Goal: Information Seeking & Learning: Learn about a topic

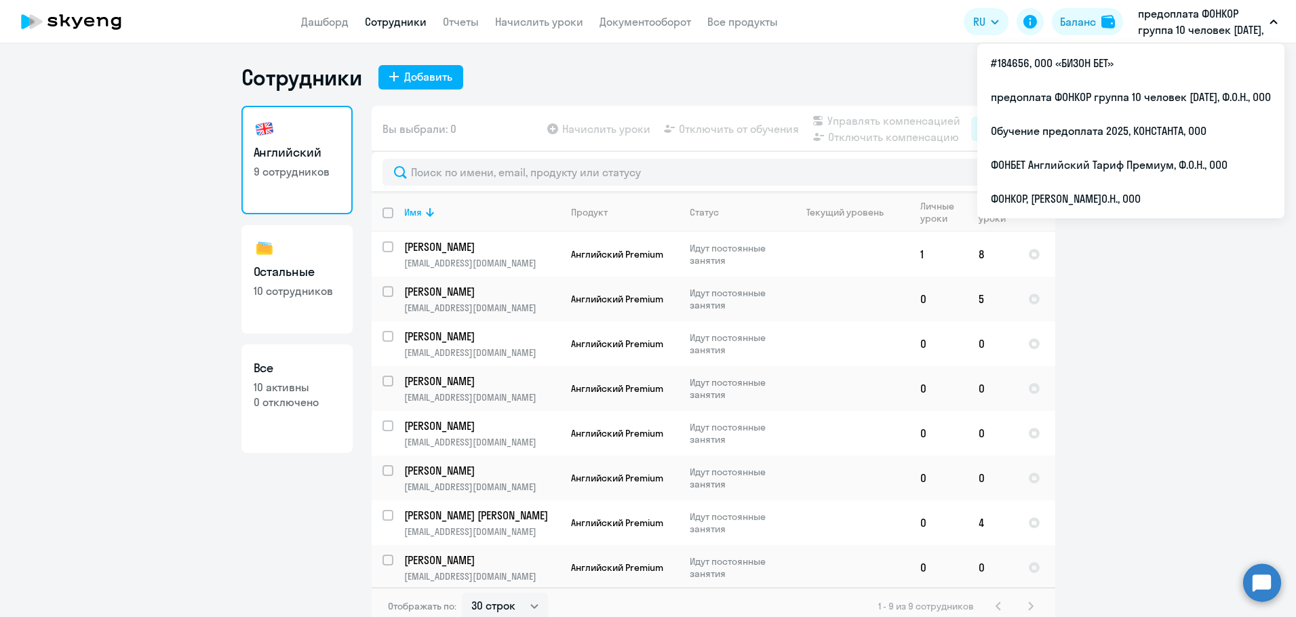
select select "30"
click at [1093, 62] on li "#184656, ООО «БИЗОН БЕТ»" at bounding box center [1130, 63] width 307 height 34
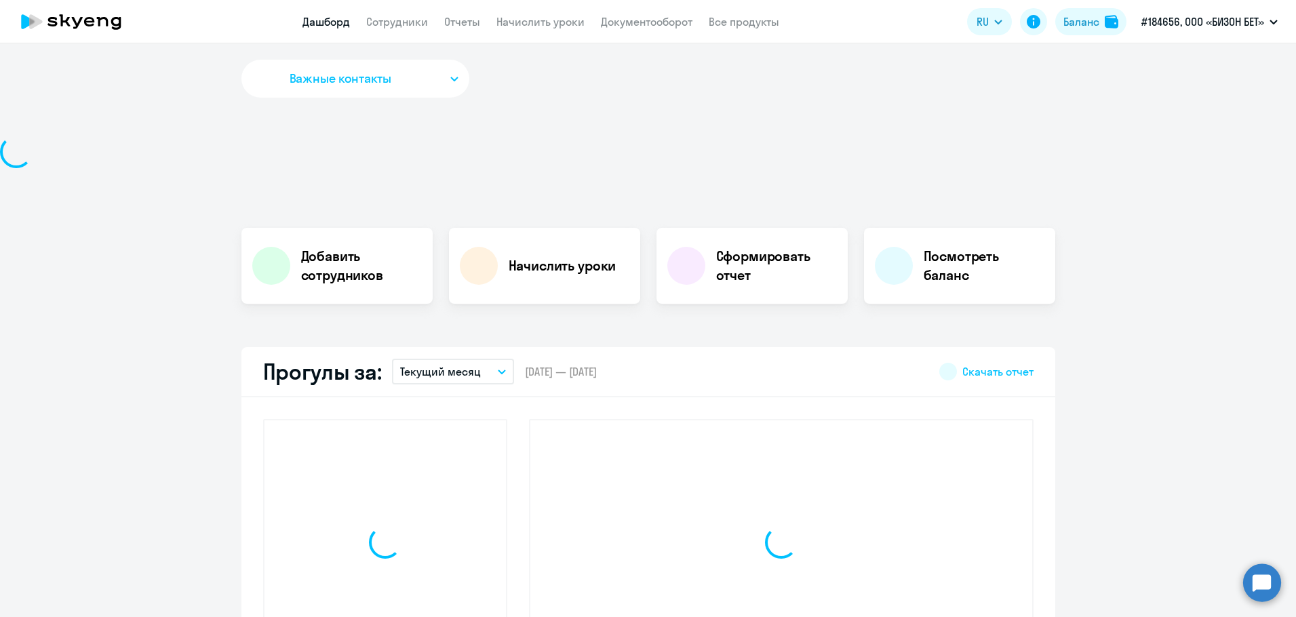
select select "30"
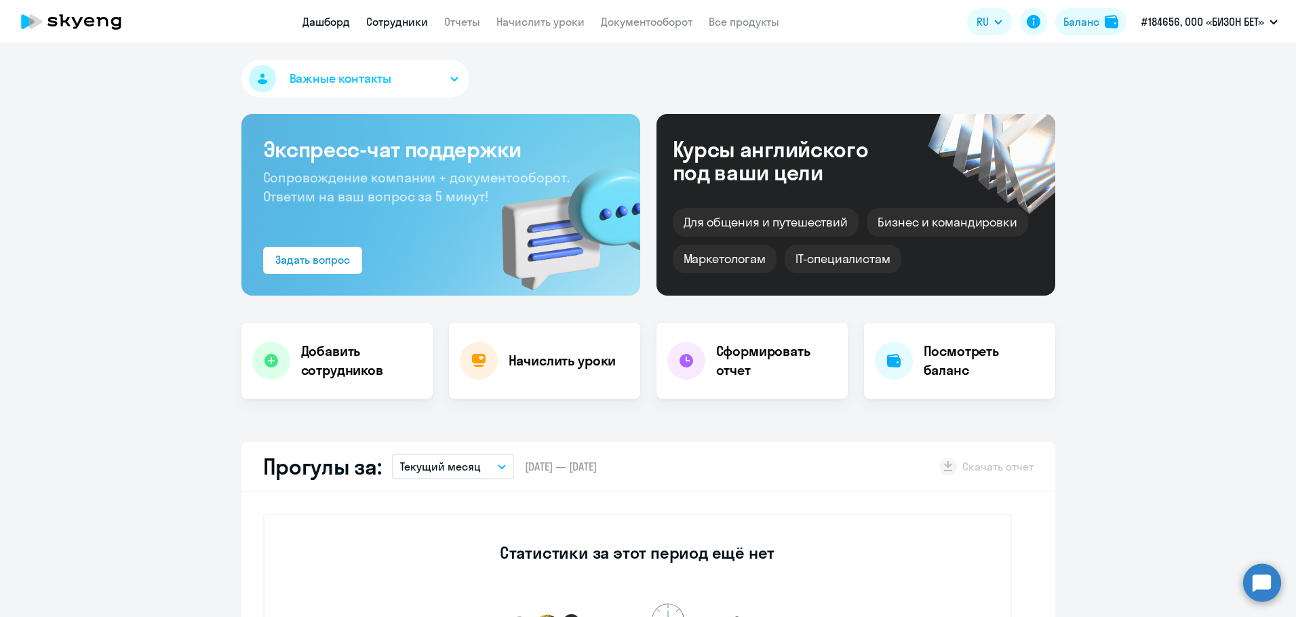
click at [380, 18] on link "Сотрудники" at bounding box center [397, 22] width 62 height 14
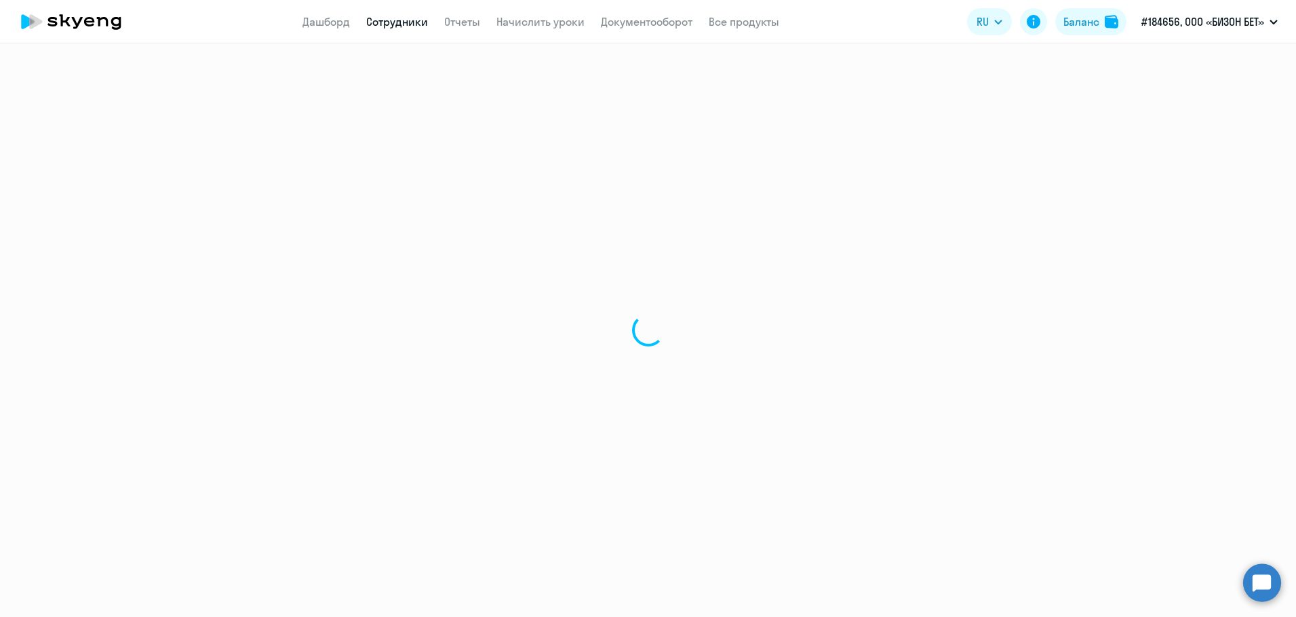
select select "30"
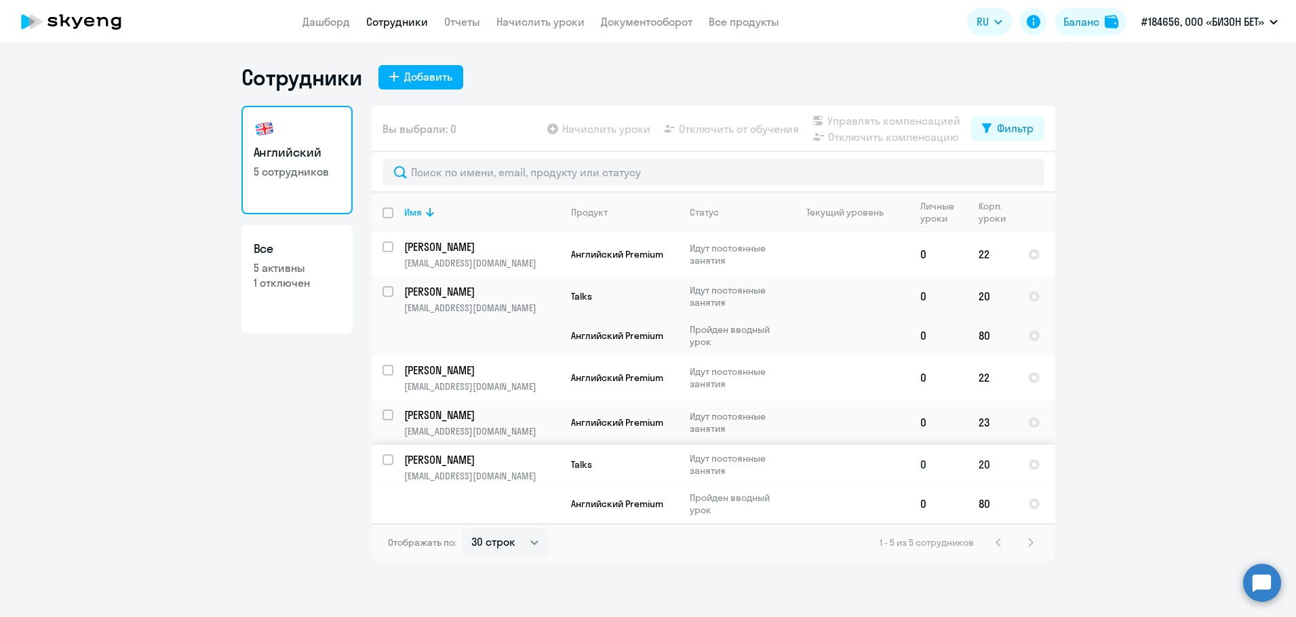
click at [446, 461] on p "[PERSON_NAME]" at bounding box center [480, 459] width 153 height 15
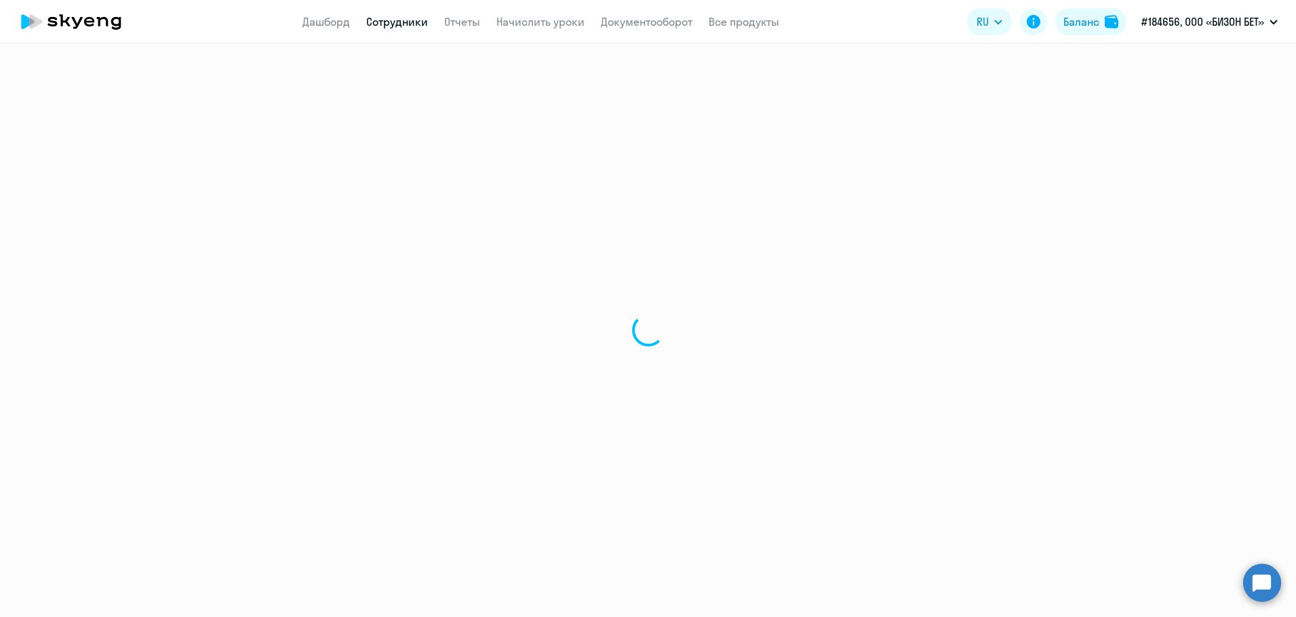
select select "english"
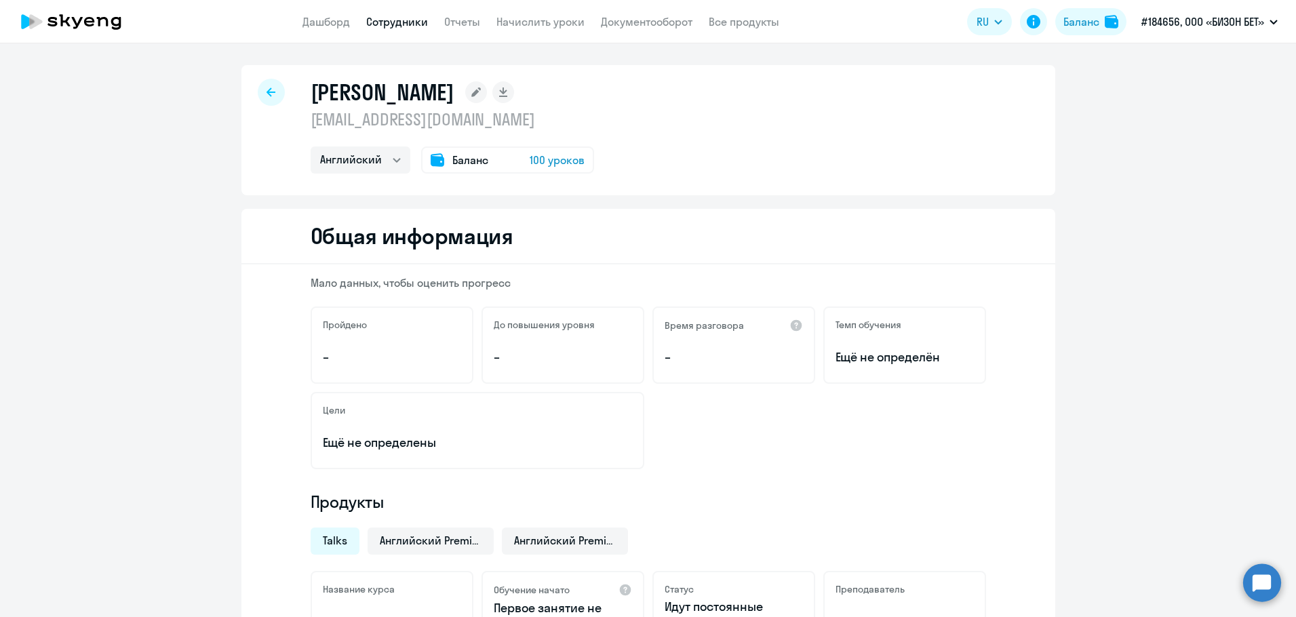
click at [389, 16] on link "Сотрудники" at bounding box center [397, 22] width 62 height 14
select select "30"
